Goal: Information Seeking & Learning: Compare options

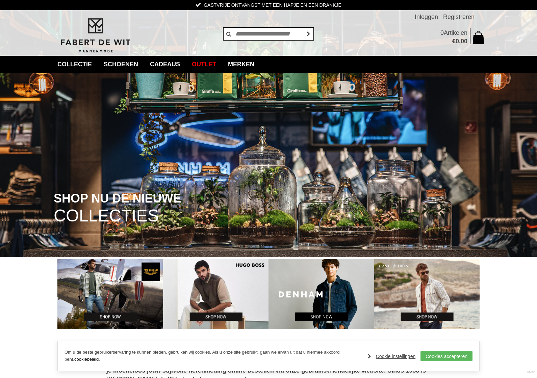
click at [312, 292] on img at bounding box center [321, 294] width 106 height 70
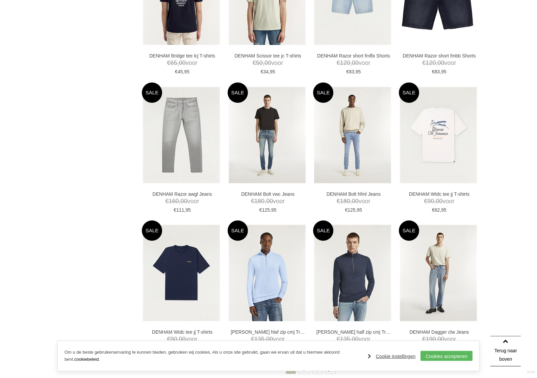
scroll to position [1150, 0]
click at [251, 146] on img at bounding box center [267, 135] width 77 height 96
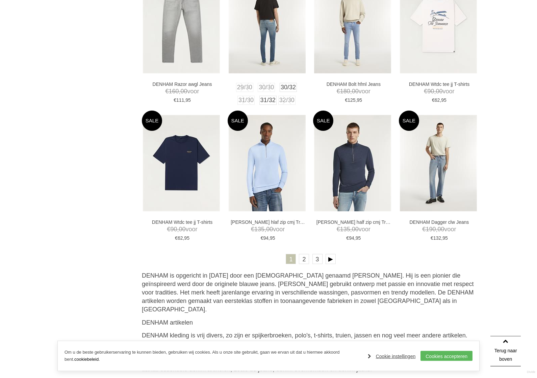
scroll to position [1260, 0]
click at [327, 260] on link at bounding box center [331, 259] width 10 height 10
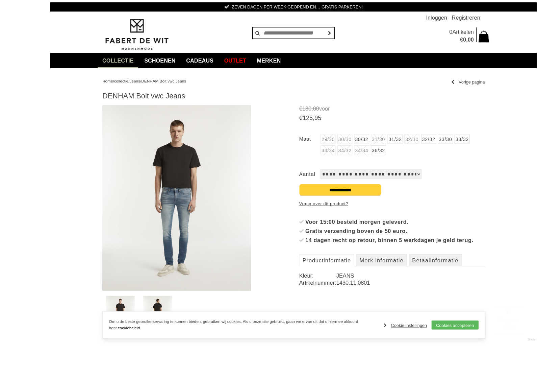
scroll to position [61, 0]
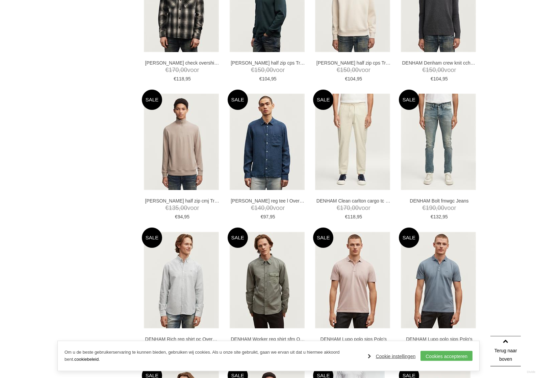
scroll to position [585, 0]
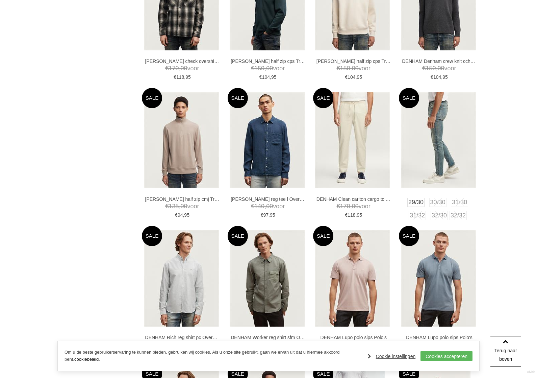
click at [426, 146] on img at bounding box center [438, 140] width 75 height 96
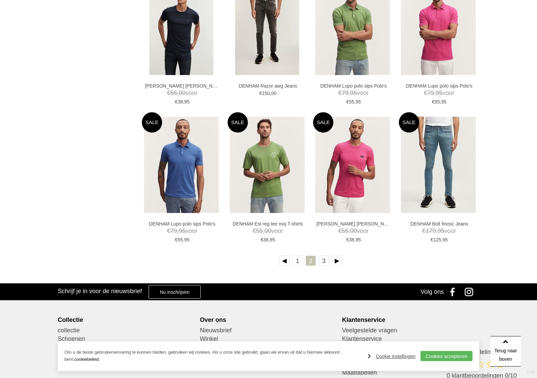
scroll to position [1257, 0]
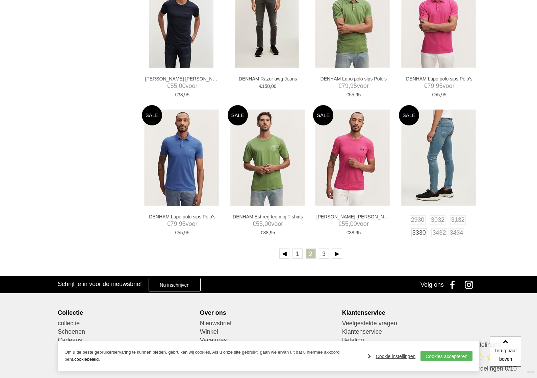
click at [431, 152] on img at bounding box center [438, 157] width 75 height 96
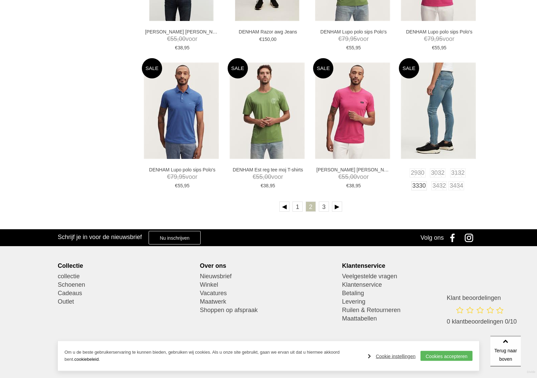
scroll to position [1298, 0]
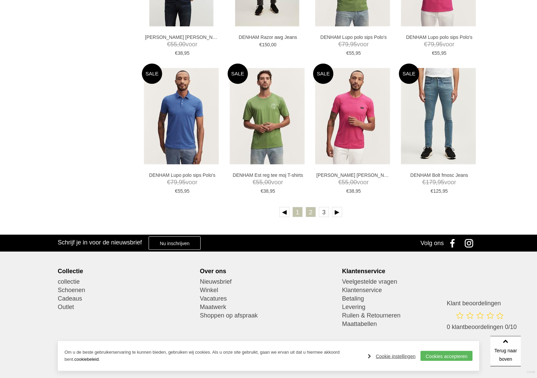
click at [298, 211] on link "1" at bounding box center [297, 212] width 10 height 10
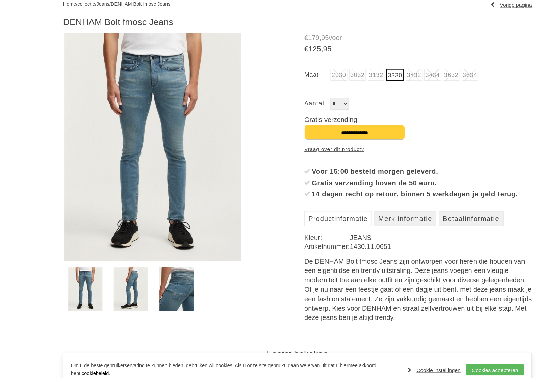
scroll to position [67, 0]
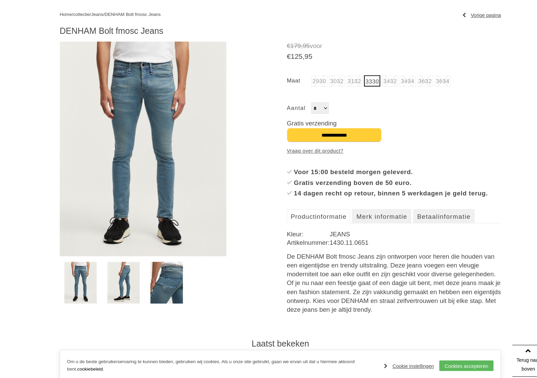
click at [119, 269] on img at bounding box center [118, 276] width 31 height 40
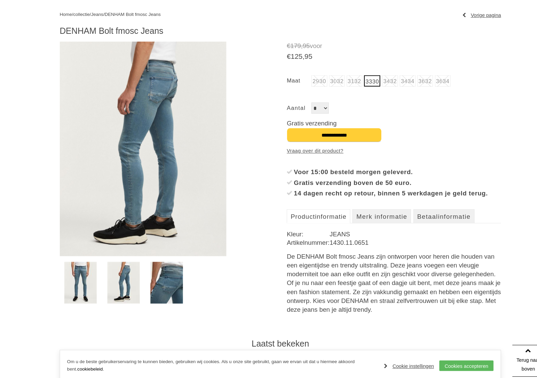
click at [156, 269] on img at bounding box center [159, 276] width 31 height 40
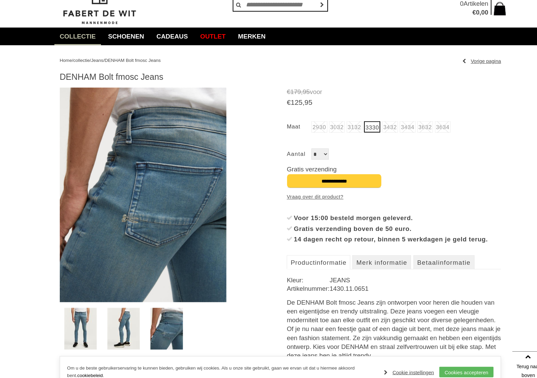
scroll to position [0, 0]
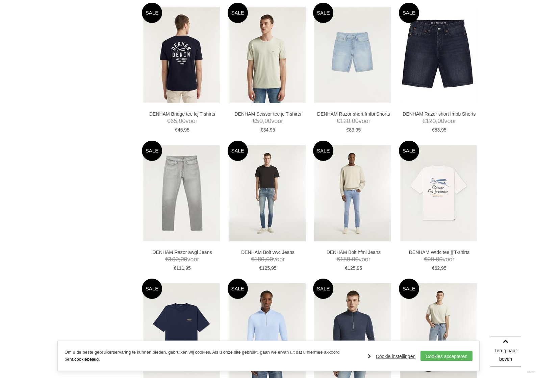
scroll to position [1092, 0]
click at [247, 205] on img at bounding box center [267, 193] width 77 height 96
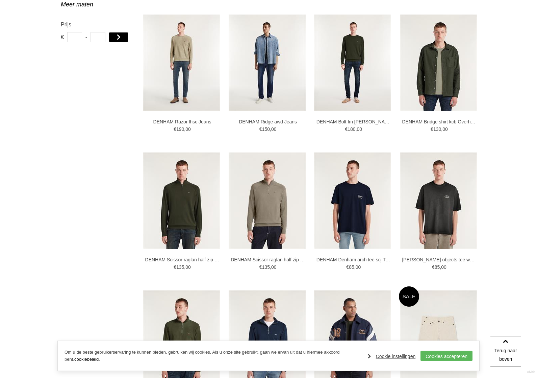
scroll to position [372, 0]
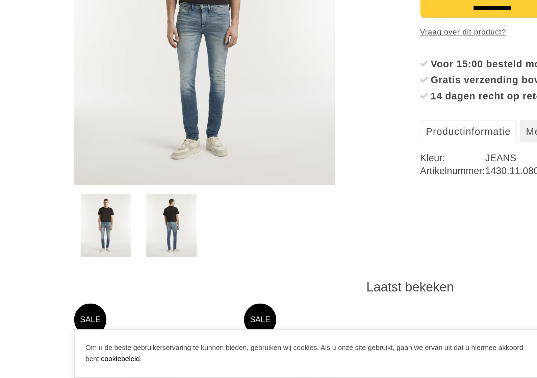
scroll to position [75, 0]
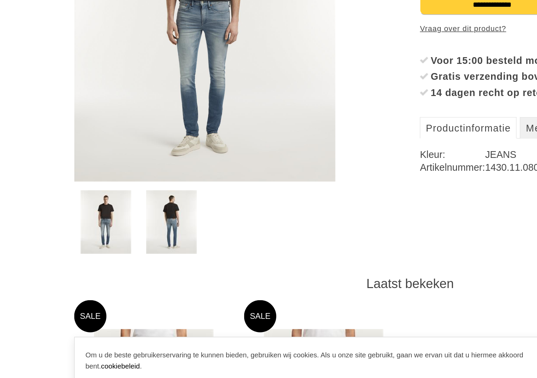
click at [105, 249] on img at bounding box center [119, 269] width 32 height 40
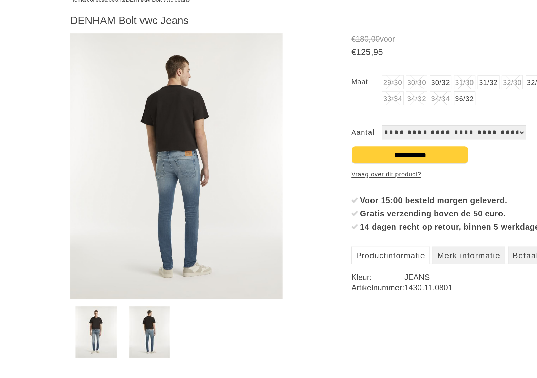
scroll to position [0, 0]
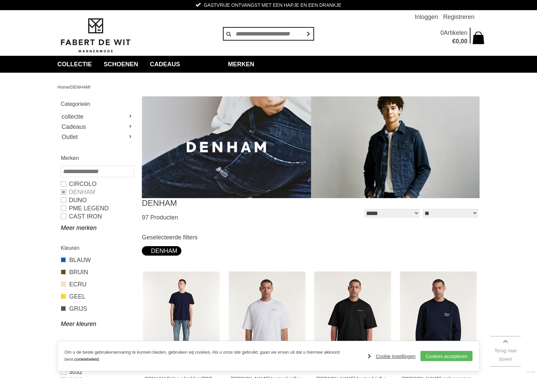
scroll to position [1270, 0]
